Goal: Book appointment/travel/reservation

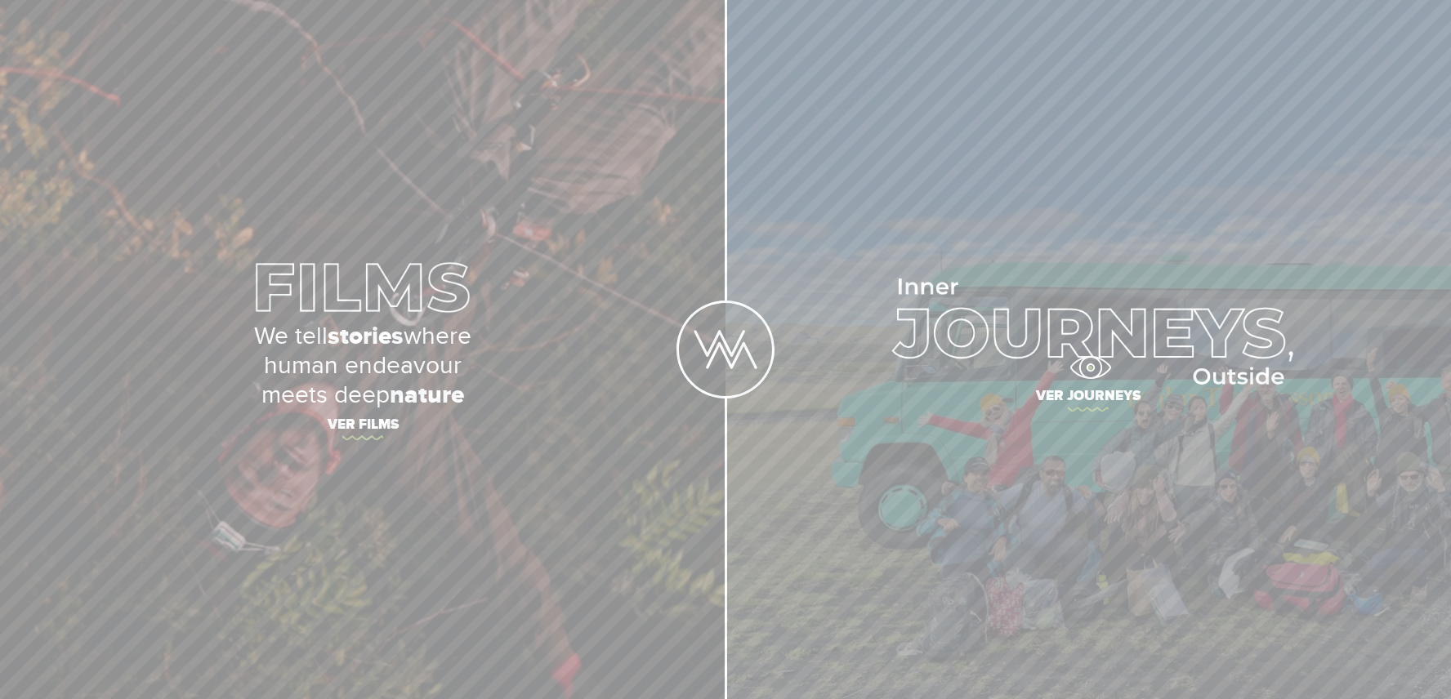
click at [1090, 368] on img at bounding box center [1088, 332] width 409 height 106
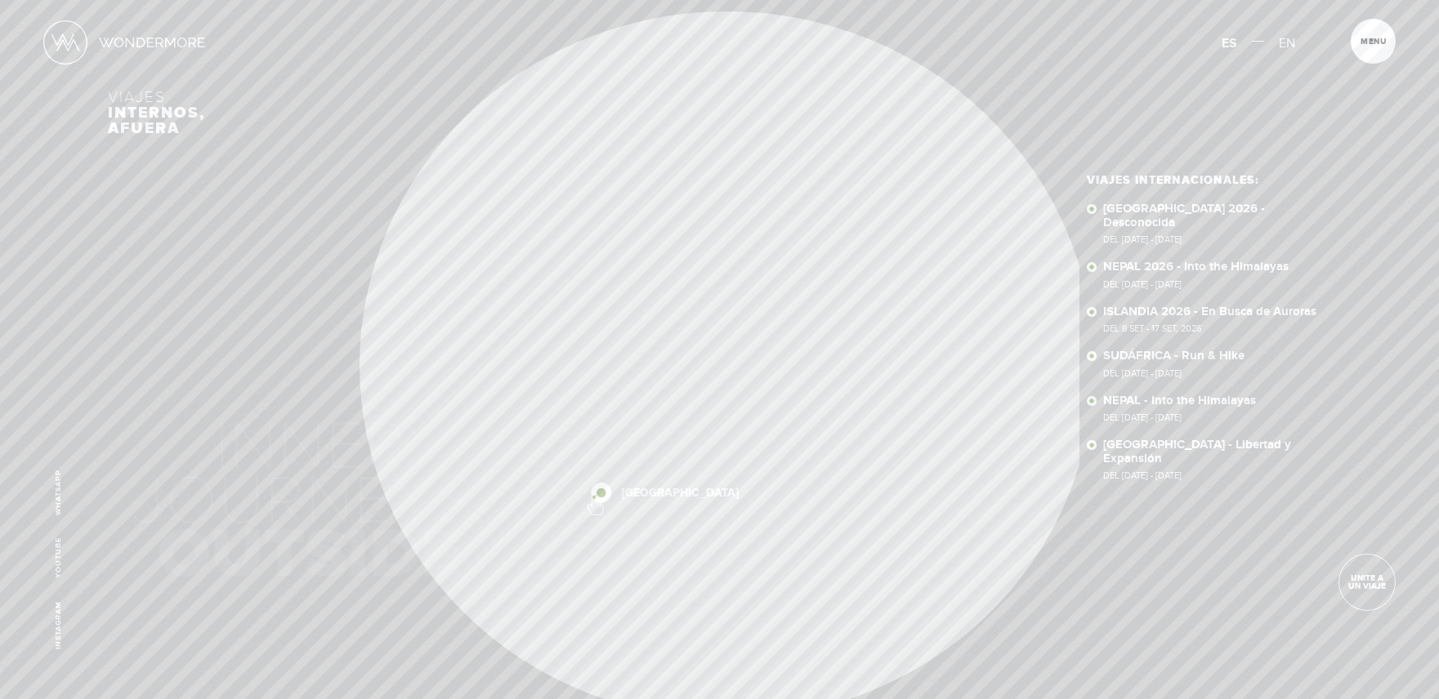
click at [594, 0] on div "Inicio Viajes Internacionales Sobre Wondermore Viajes Pasados Viajes a la Medid…" at bounding box center [719, 0] width 1439 height 0
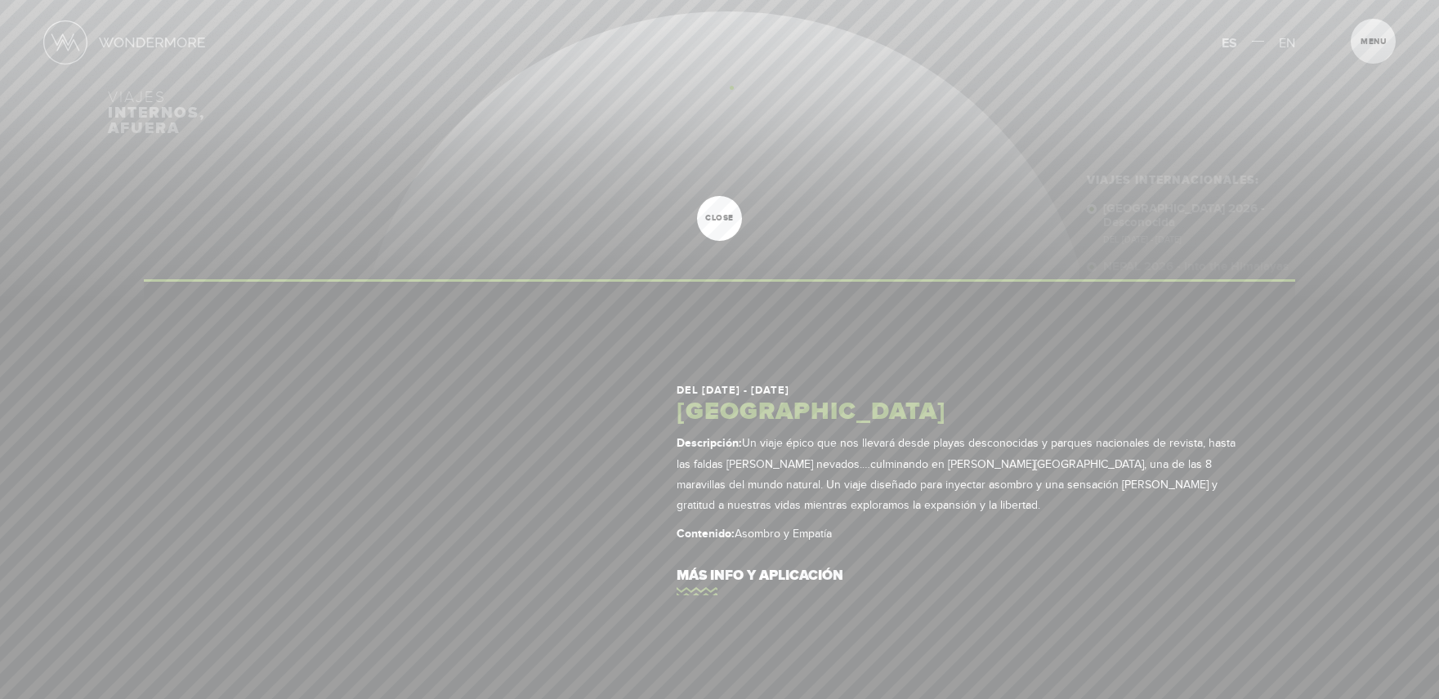
click at [731, 87] on div at bounding box center [719, 349] width 1439 height 699
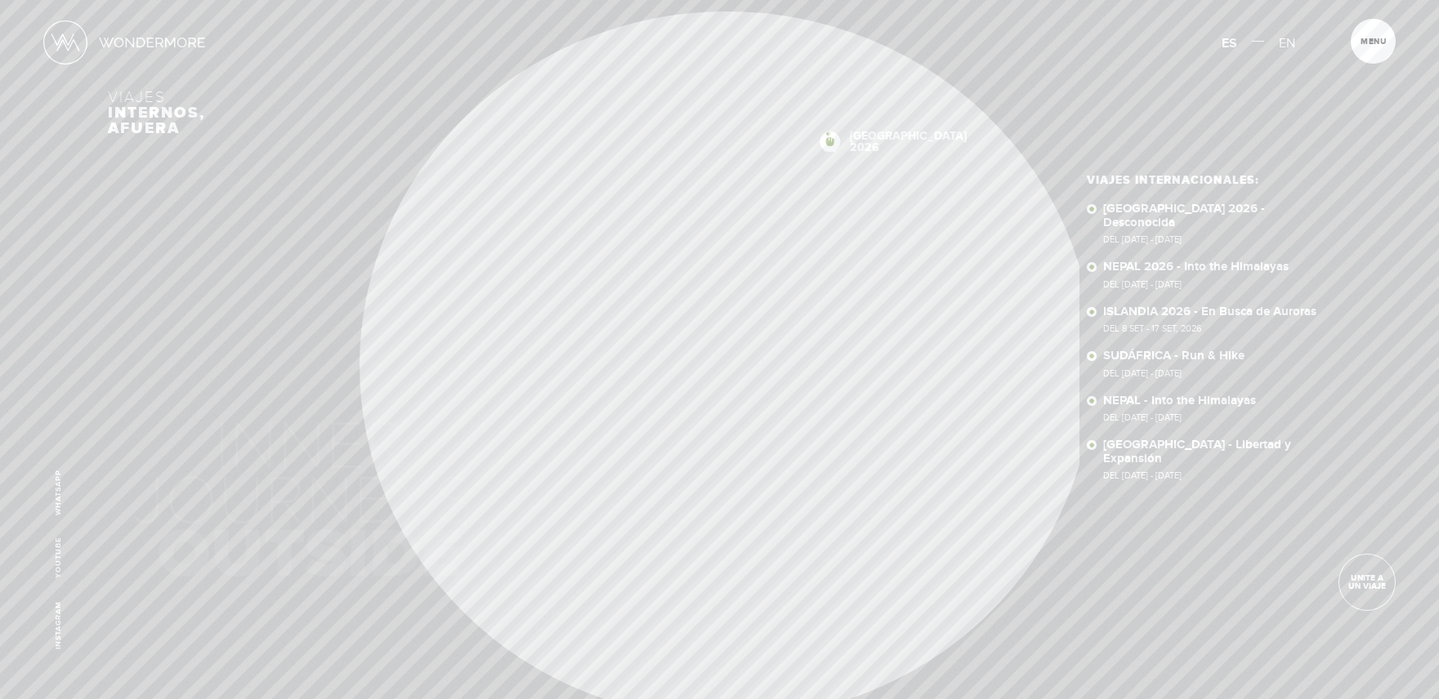
click at [828, 0] on div "Inicio Viajes Internacionales Sobre Wondermore Viajes Pasados Viajes a la Medid…" at bounding box center [719, 0] width 1439 height 0
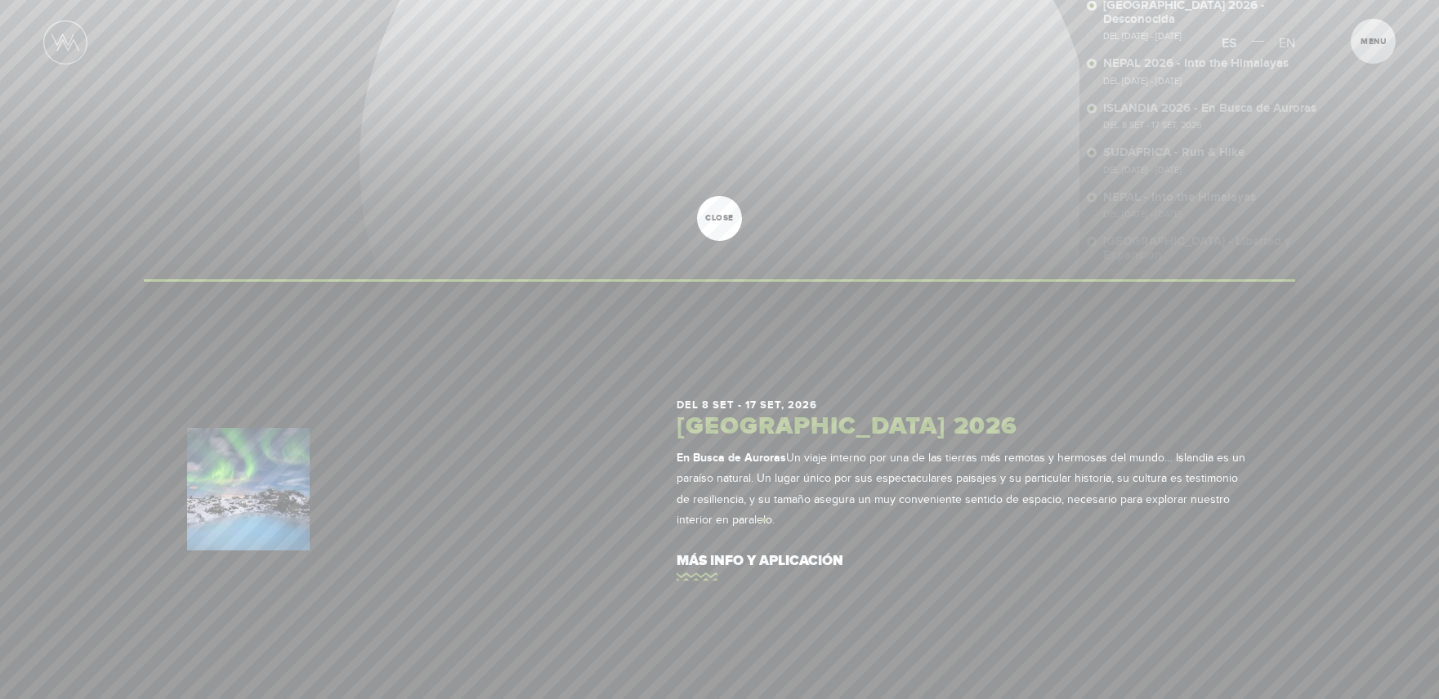
scroll to position [266, 0]
click at [708, 574] on link "más info y aplicación" at bounding box center [963, 561] width 575 height 47
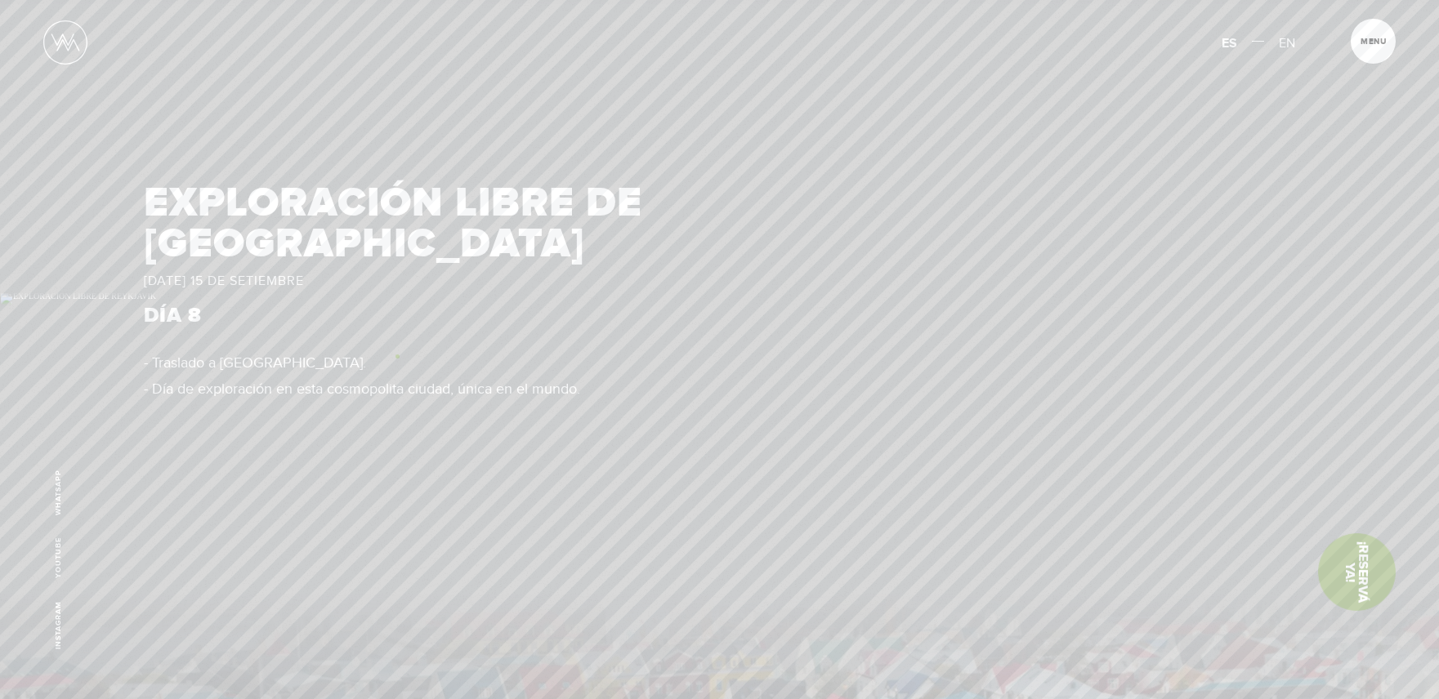
scroll to position [7411, 0]
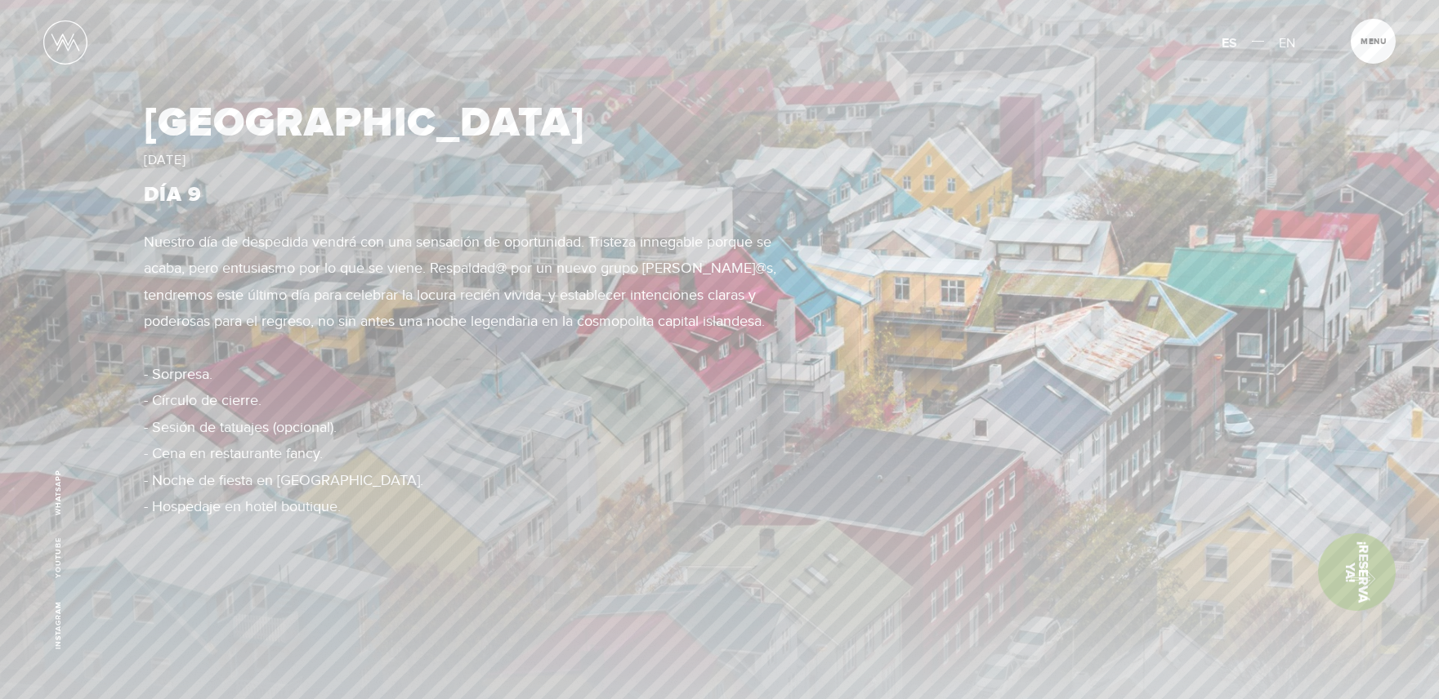
click at [1355, 575] on link "¡Reservá Ya!" at bounding box center [1357, 572] width 78 height 78
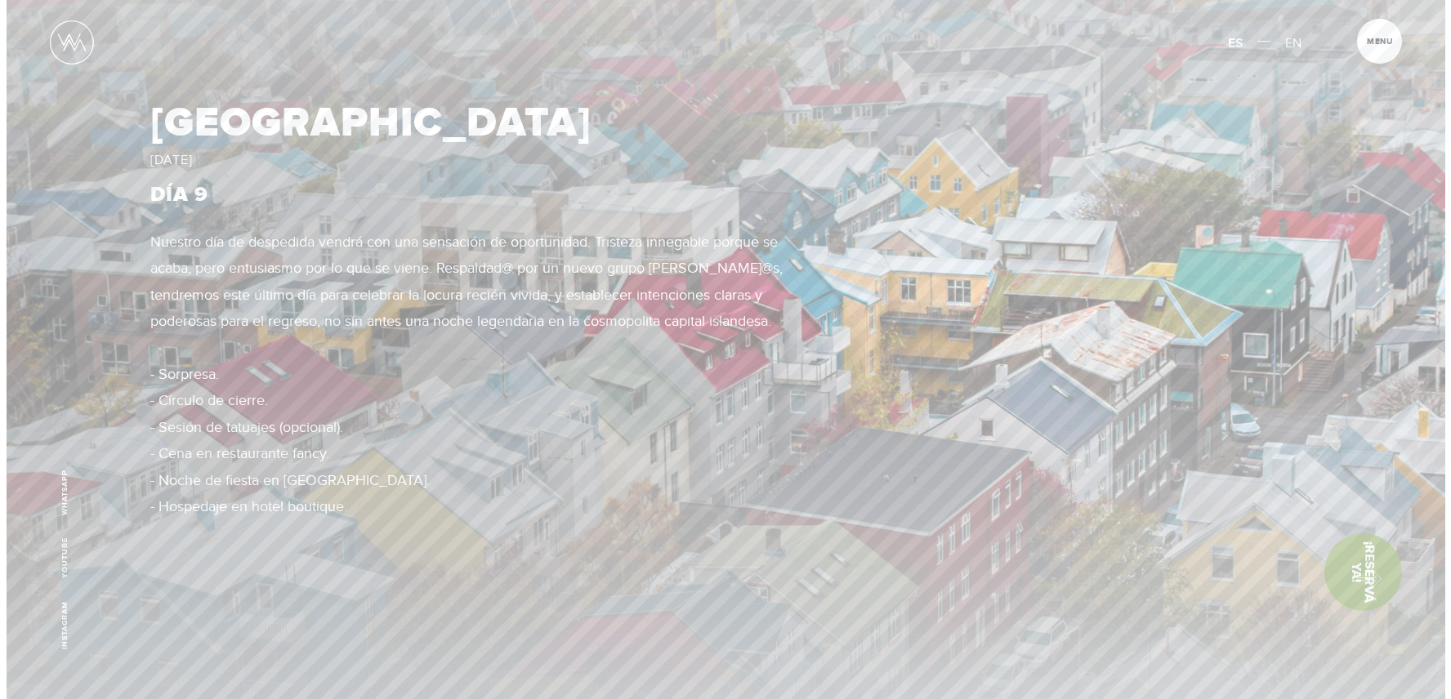
scroll to position [0, 0]
